Goal: Task Accomplishment & Management: Manage account settings

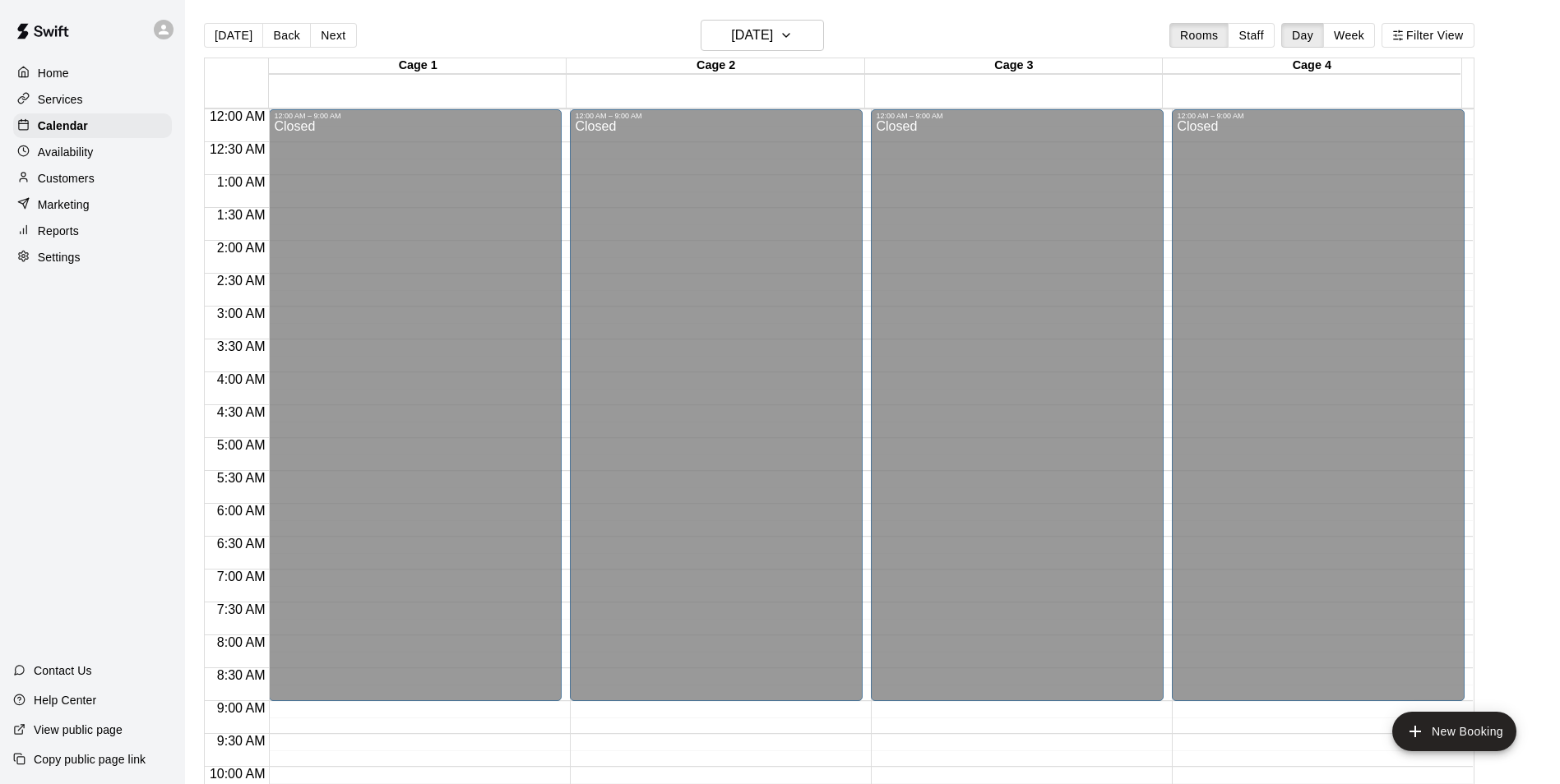
scroll to position [835, 0]
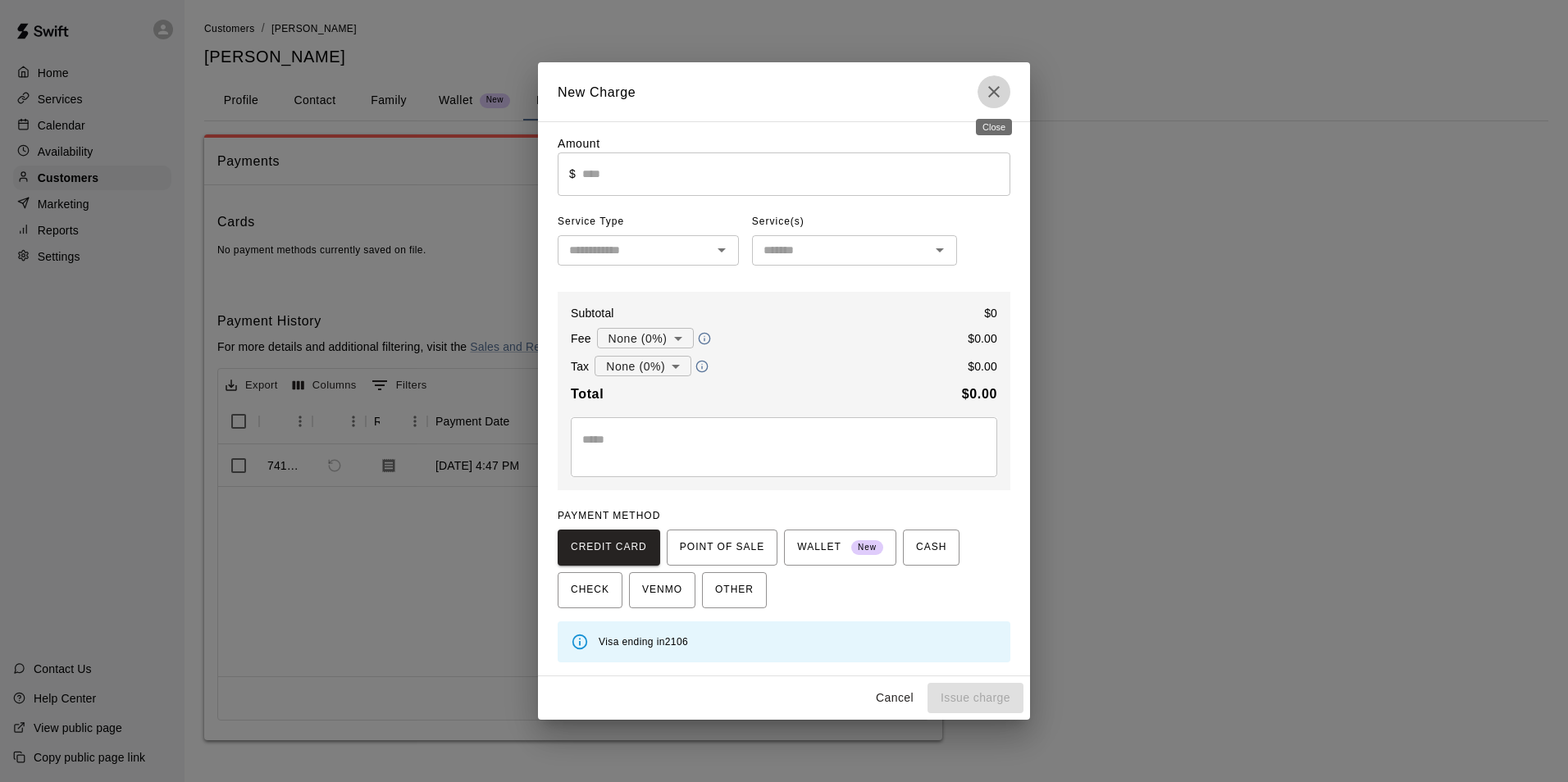
click at [996, 90] on icon "Close" at bounding box center [993, 91] width 11 height 11
type input "*"
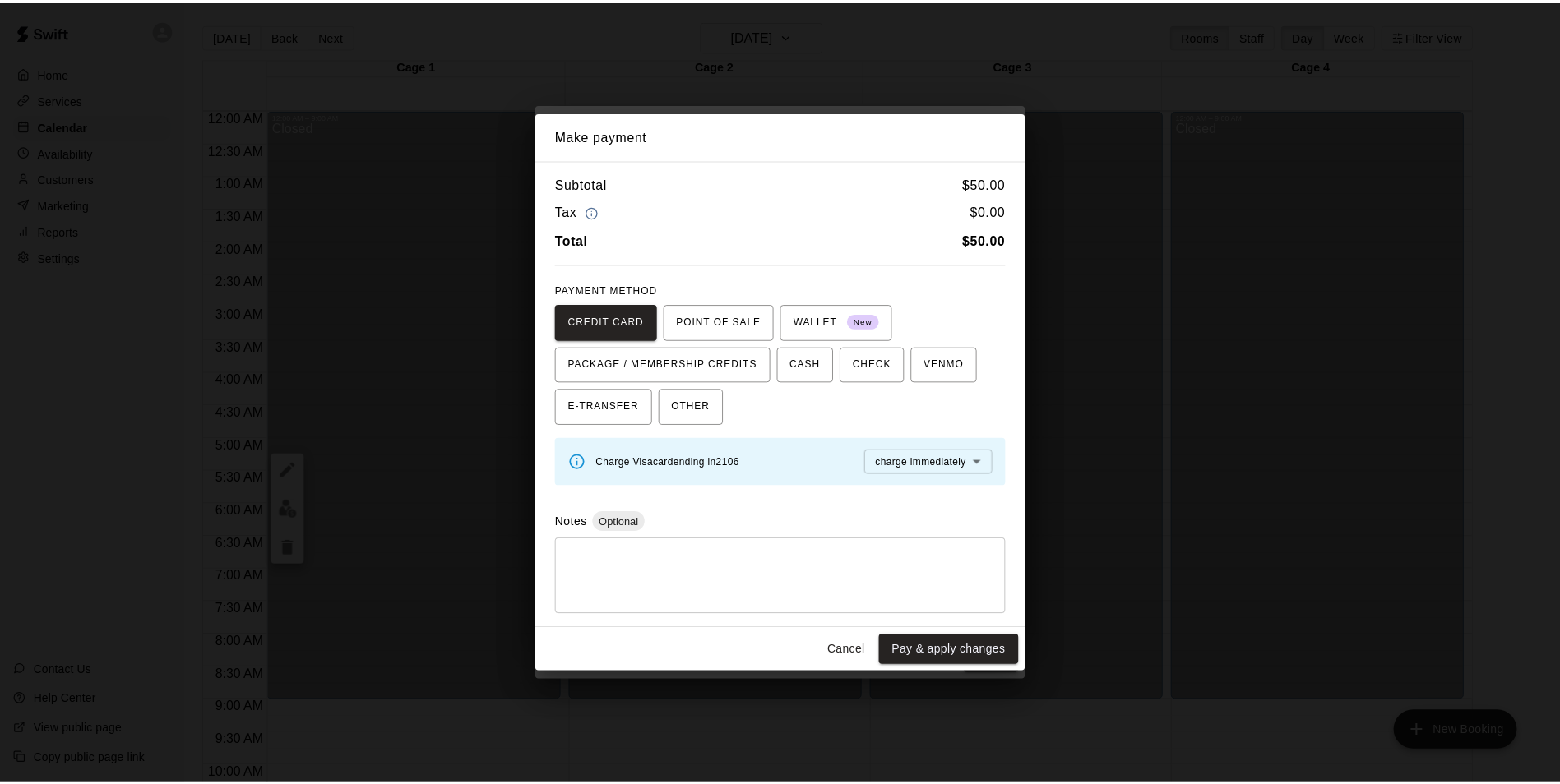
scroll to position [886, 0]
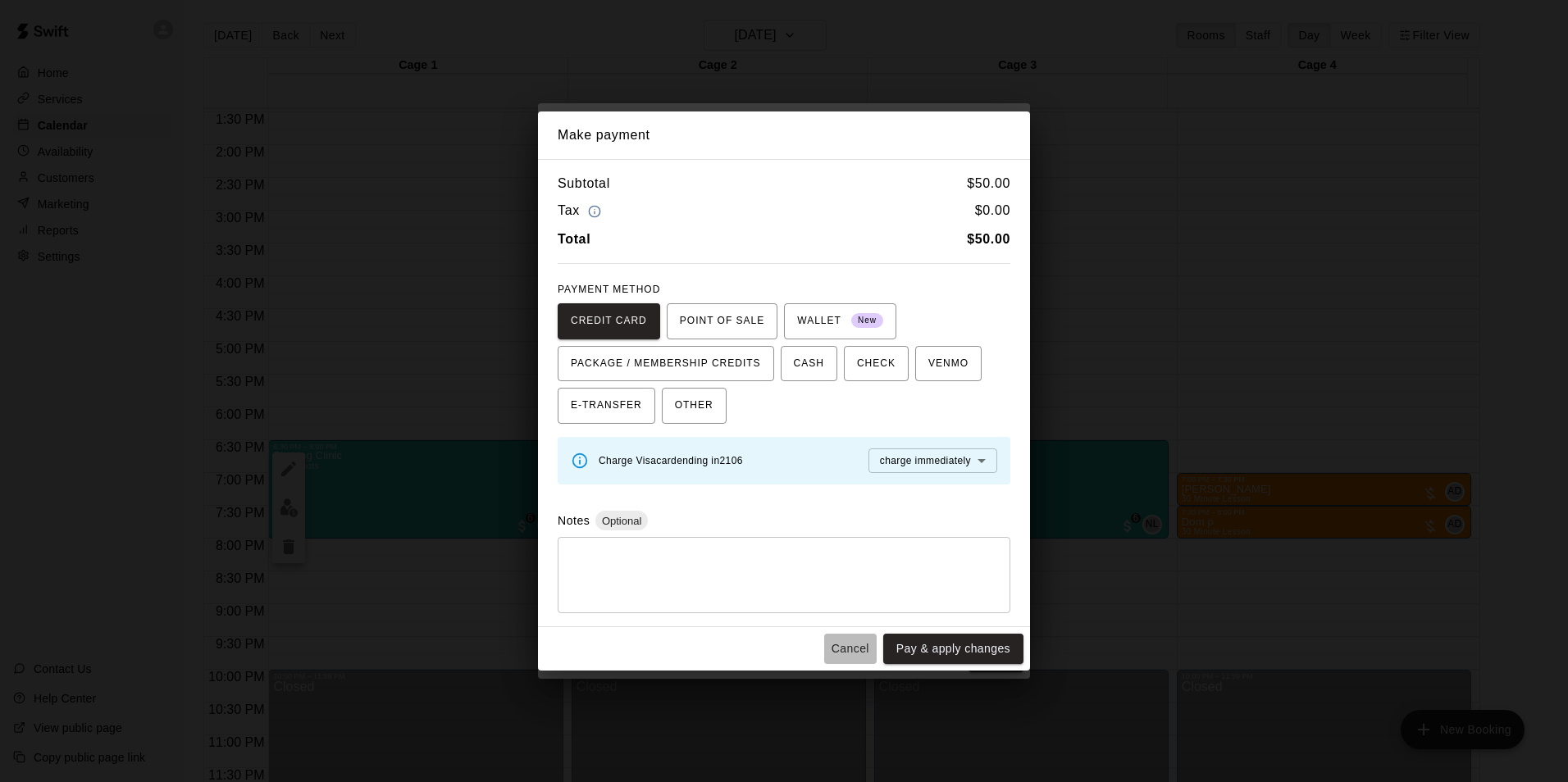
click at [862, 651] on button "Cancel" at bounding box center [851, 648] width 53 height 31
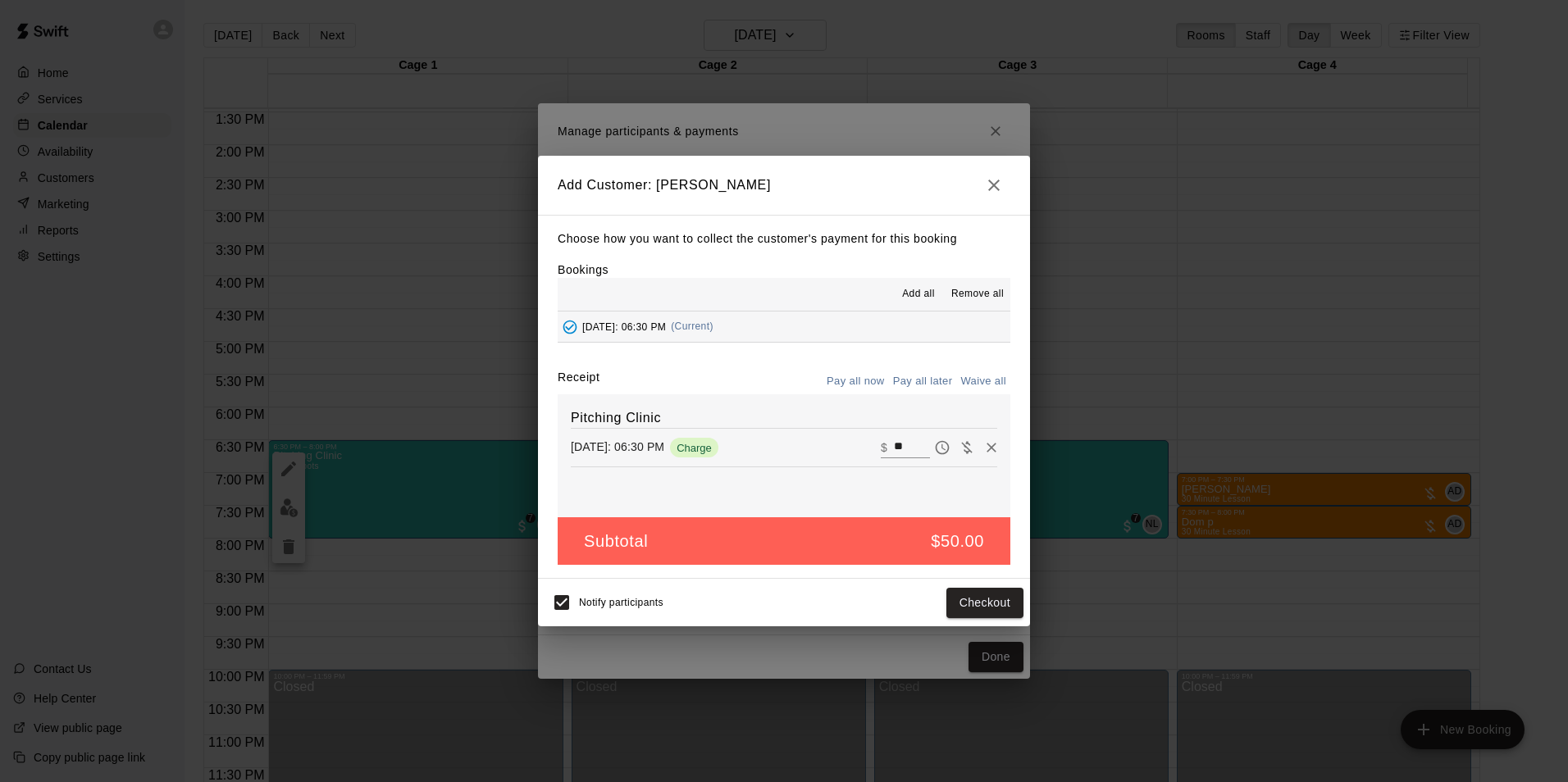
click at [995, 191] on icon "button" at bounding box center [994, 185] width 19 height 19
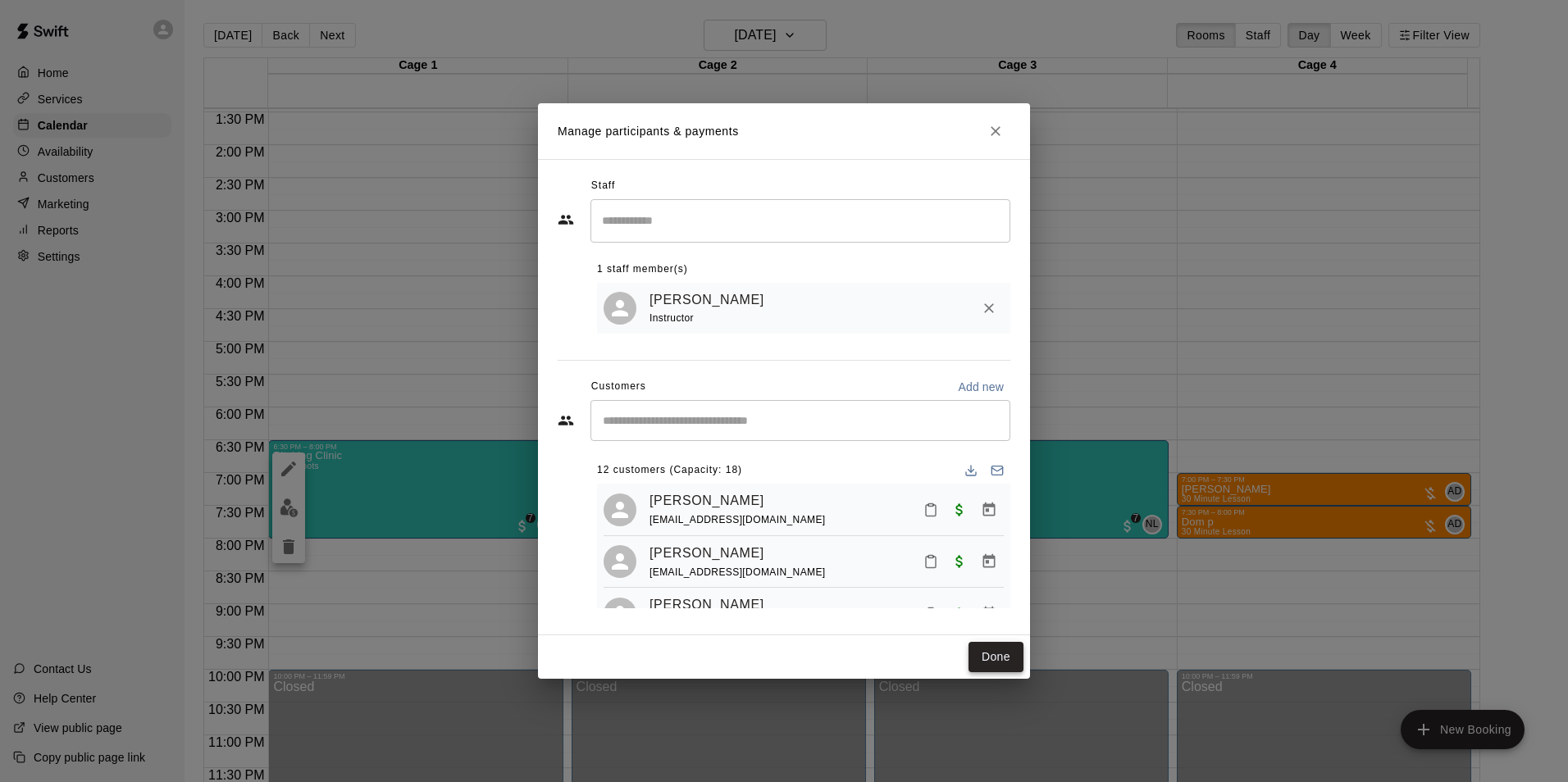
click at [1003, 652] on button "Done" at bounding box center [996, 657] width 55 height 31
